Goal: Communication & Community: Answer question/provide support

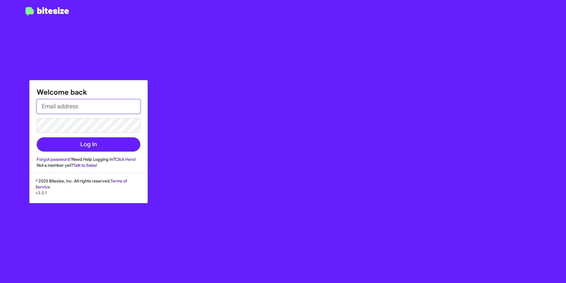
click at [84, 110] on input "email" at bounding box center [89, 106] width 104 height 14
type input "[EMAIL_ADDRESS][DOMAIN_NAME]"
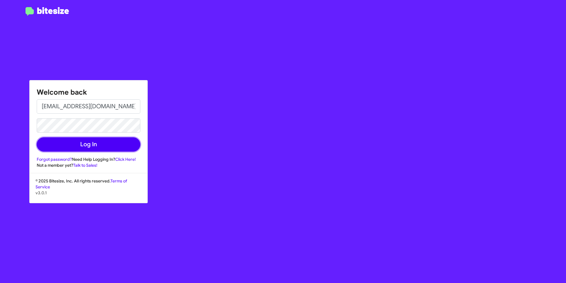
click at [89, 148] on button "Log In" at bounding box center [89, 144] width 104 height 14
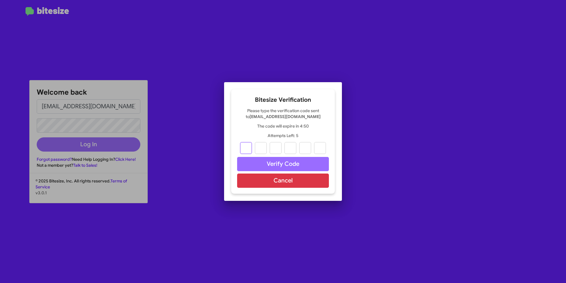
click at [242, 148] on input "text" at bounding box center [246, 148] width 12 height 12
type input "5"
type input "7"
type input "2"
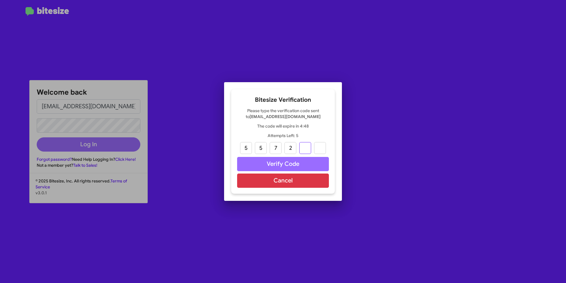
type input "6"
type input "3"
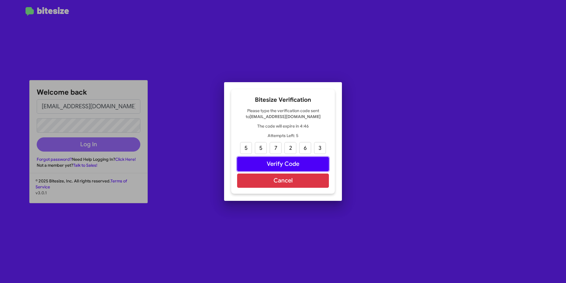
click at [267, 164] on button "Verify Code" at bounding box center [283, 164] width 92 height 14
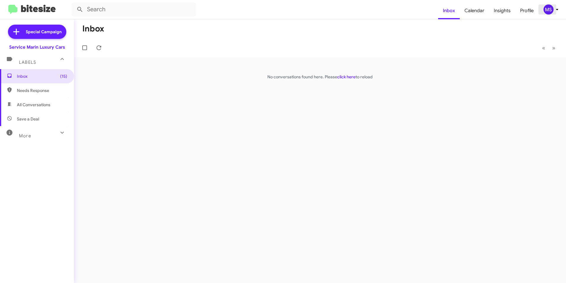
click at [558, 11] on icon at bounding box center [557, 9] width 7 height 7
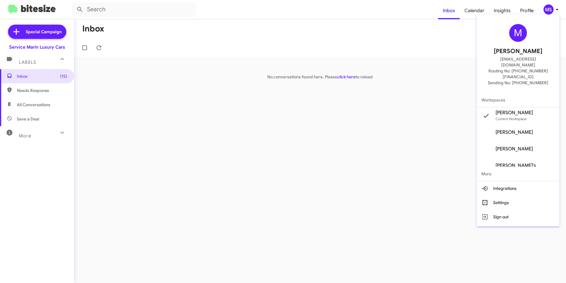
click at [500, 129] on span "[PERSON_NAME]" at bounding box center [514, 132] width 37 height 6
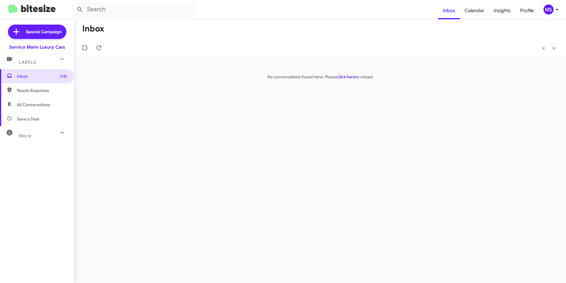
click at [558, 10] on icon at bounding box center [557, 9] width 7 height 7
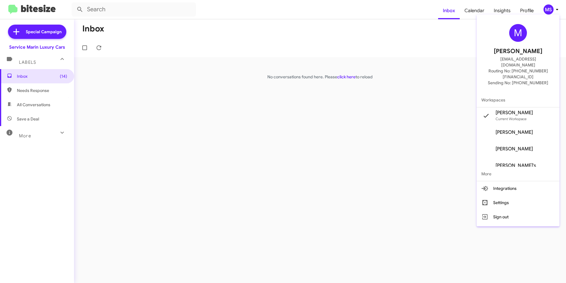
click at [507, 146] on span "[PERSON_NAME]" at bounding box center [514, 149] width 37 height 6
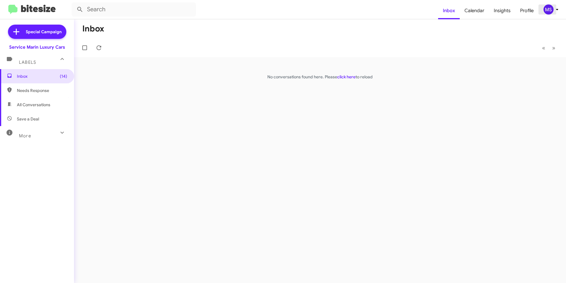
click at [557, 8] on icon at bounding box center [557, 9] width 7 height 7
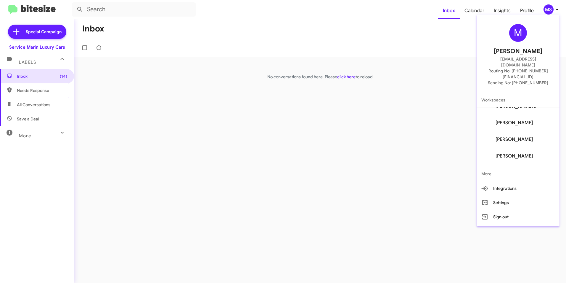
scroll to position [30, 0]
click at [511, 133] on span "[PERSON_NAME]'s" at bounding box center [516, 136] width 41 height 6
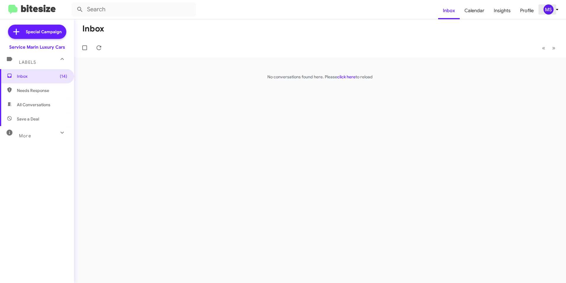
click at [556, 9] on icon at bounding box center [557, 9] width 7 height 7
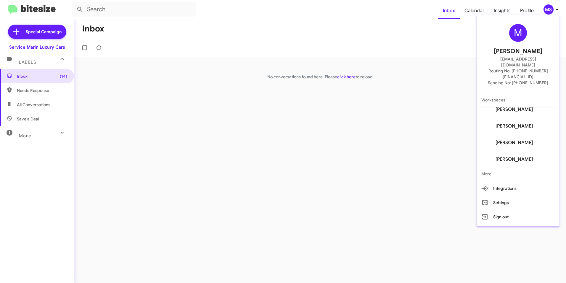
scroll to position [107, 0]
click at [516, 155] on span "[PERSON_NAME]" at bounding box center [514, 158] width 37 height 6
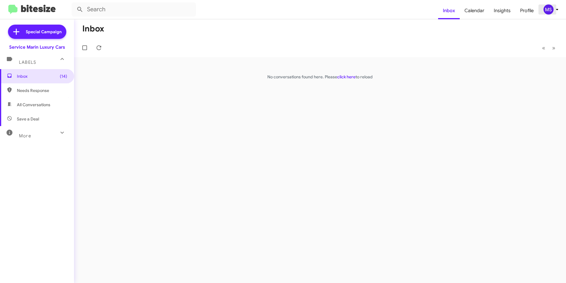
click at [557, 10] on icon at bounding box center [557, 9] width 7 height 7
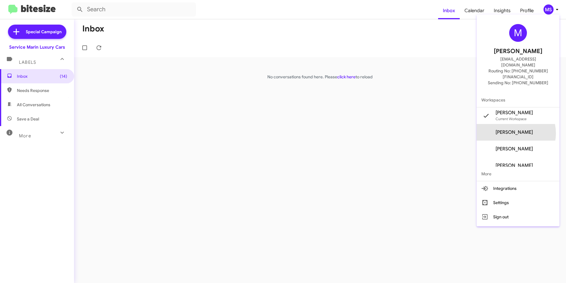
click at [513, 129] on span "[PERSON_NAME]" at bounding box center [514, 132] width 37 height 6
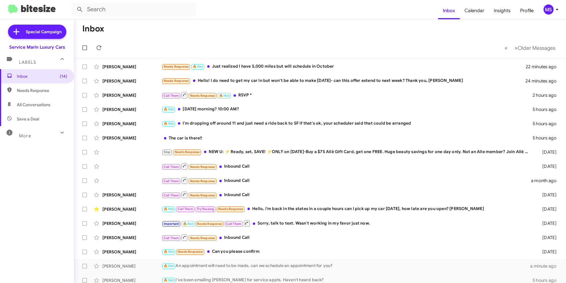
click at [57, 132] on mat-icon at bounding box center [61, 132] width 9 height 9
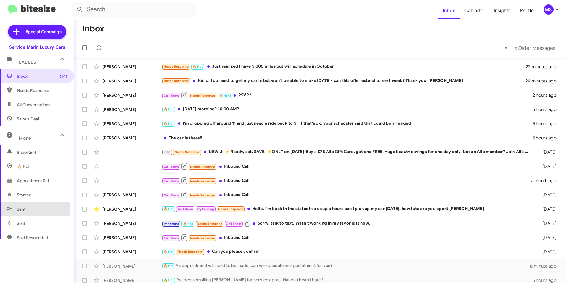
click at [25, 211] on span "Sent" at bounding box center [21, 209] width 9 height 6
type input "in:sent"
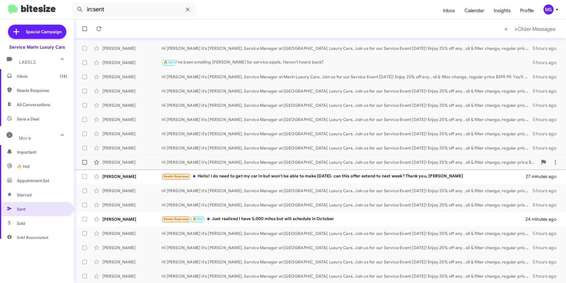
scroll to position [61, 0]
click at [29, 75] on span "Inbox (14)" at bounding box center [42, 76] width 50 height 6
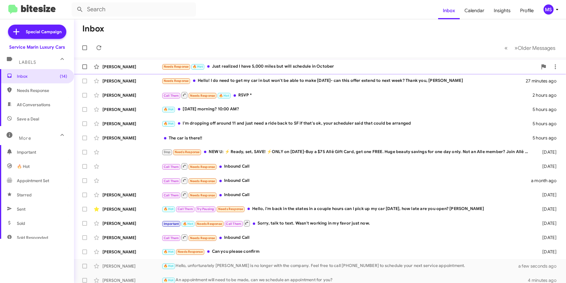
click at [239, 65] on div "Needs Response 🔥 Hot Just realized I have 5,000 miles but will schedule in Octo…" at bounding box center [350, 66] width 376 height 7
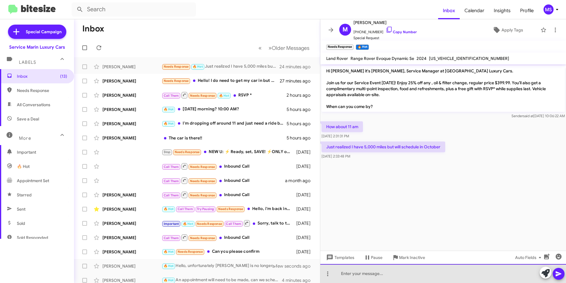
click at [356, 273] on div at bounding box center [444, 273] width 246 height 19
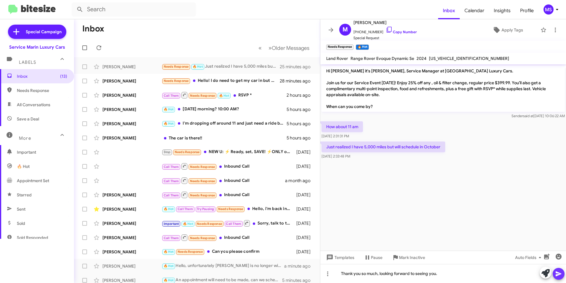
click at [558, 279] on span at bounding box center [559, 274] width 7 height 12
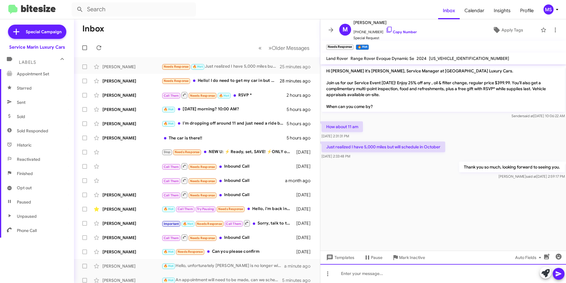
scroll to position [110, 0]
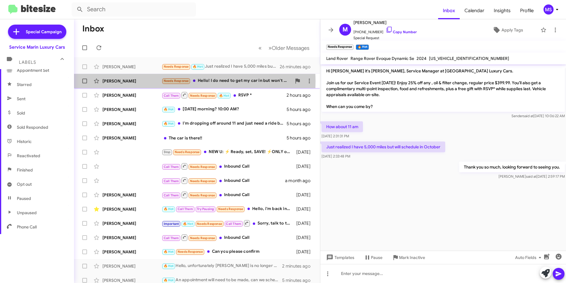
click at [142, 81] on div "Shareen Harbey" at bounding box center [132, 81] width 59 height 6
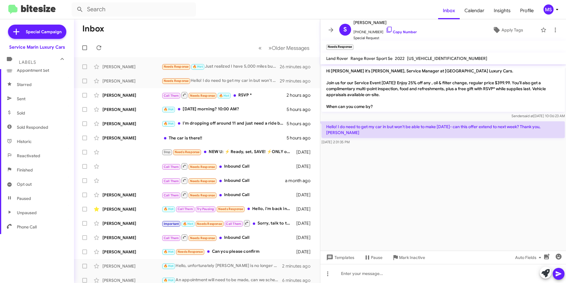
click at [557, 12] on icon at bounding box center [557, 9] width 7 height 7
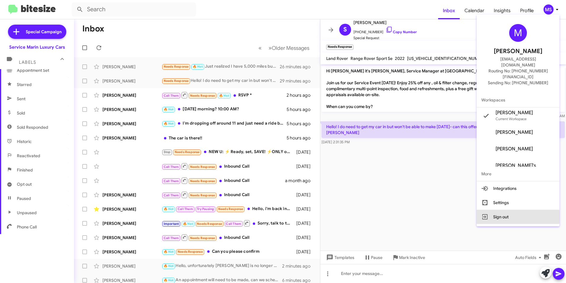
drag, startPoint x: 503, startPoint y: 205, endPoint x: 311, endPoint y: 29, distance: 260.7
click at [502, 209] on button "Sign out" at bounding box center [518, 216] width 83 height 14
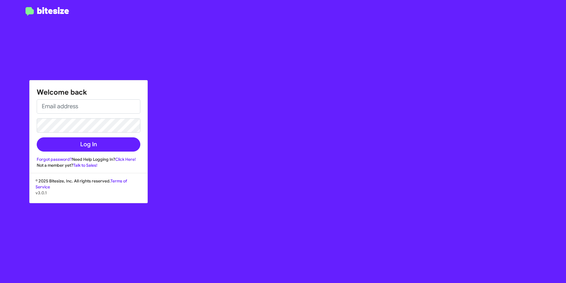
click at [544, 21] on div "Welcome back Log In Forgot password? Need Help Logging In? Click Here! Not a me…" at bounding box center [331, 141] width 472 height 283
